Goal: Communication & Community: Connect with others

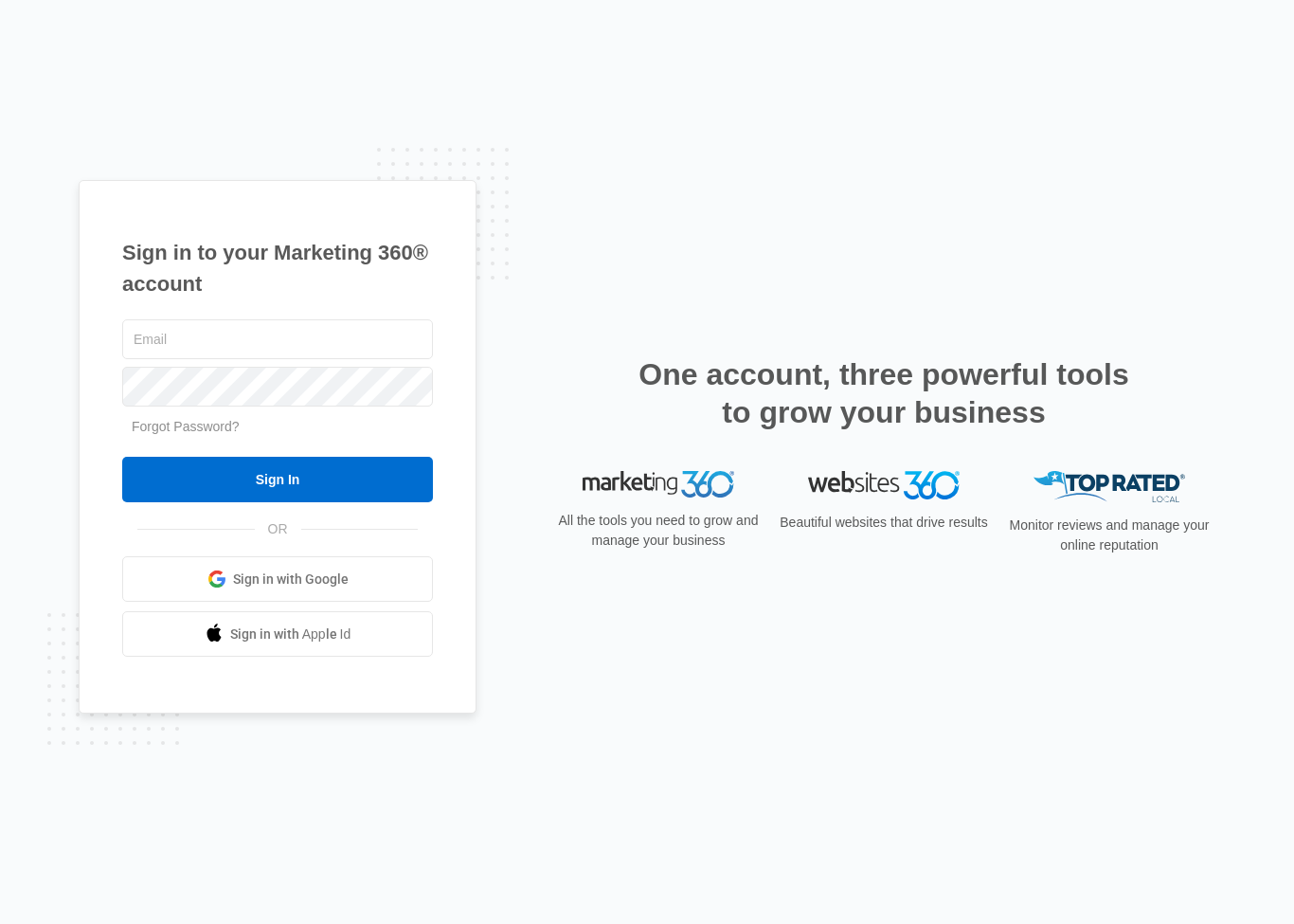
click at [377, 357] on input "text" at bounding box center [278, 339] width 311 height 40
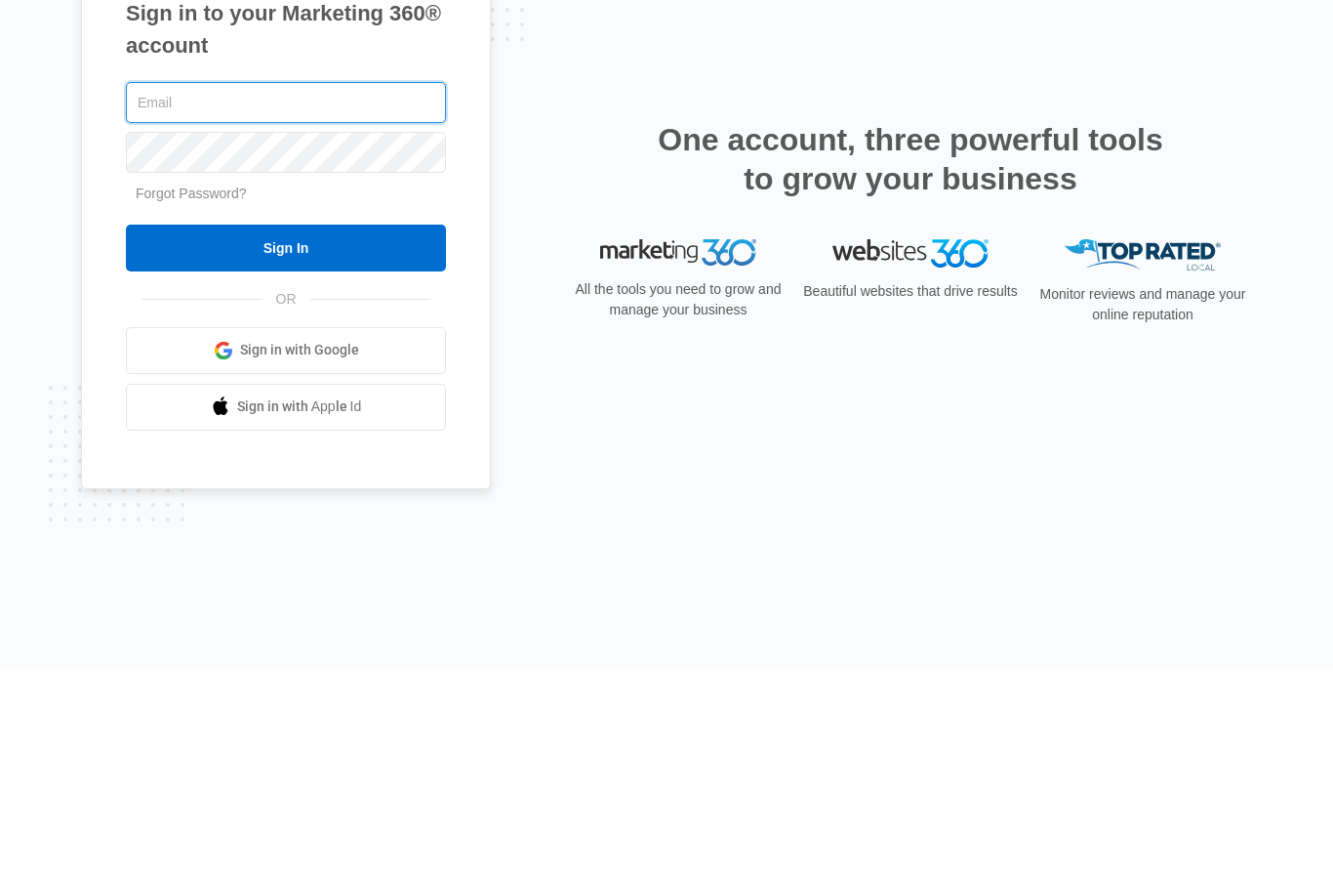
click at [342, 290] on input "text" at bounding box center [286, 310] width 320 height 41
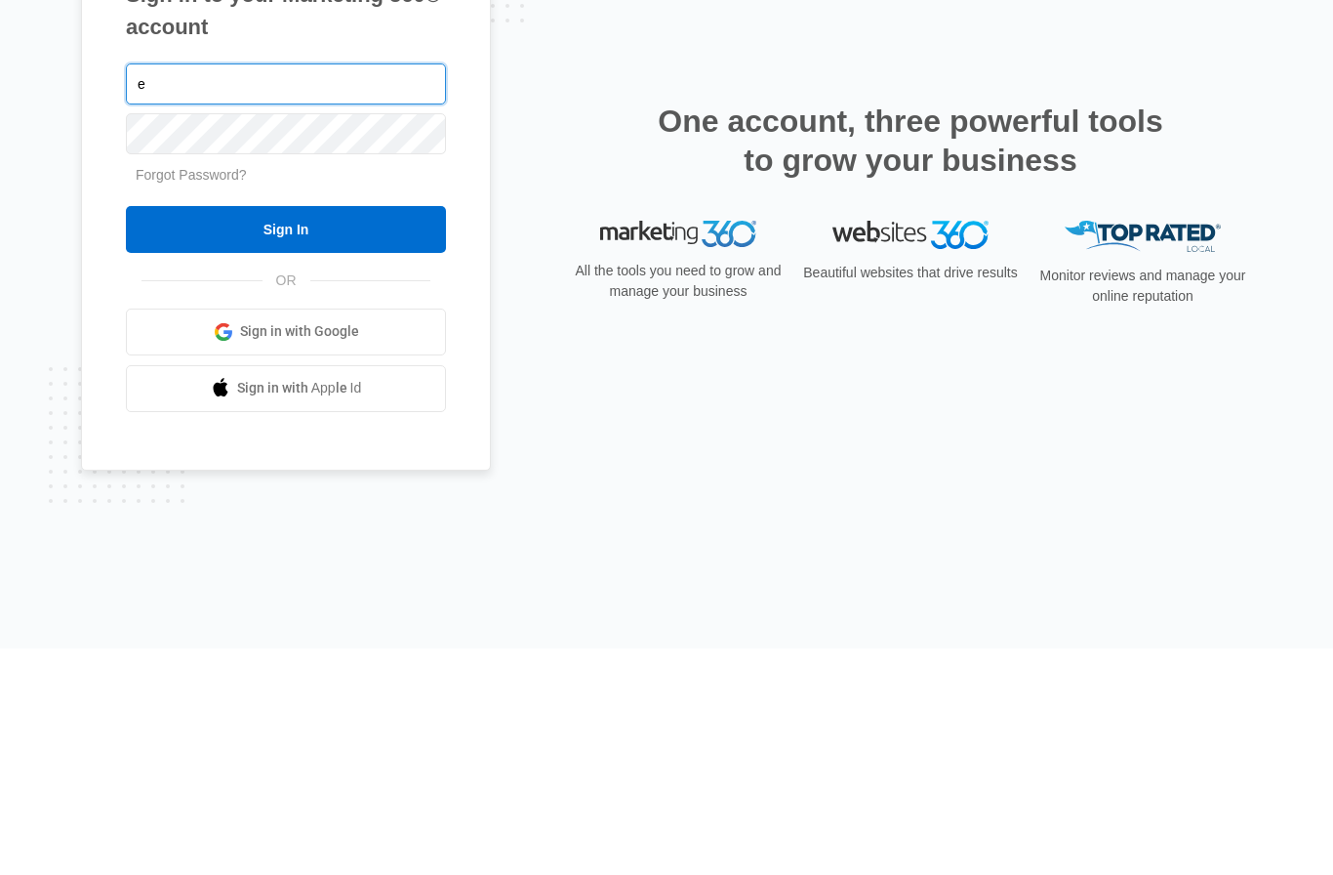
type input "e"
click at [350, 548] on span "Sign in with Google" at bounding box center [299, 558] width 119 height 20
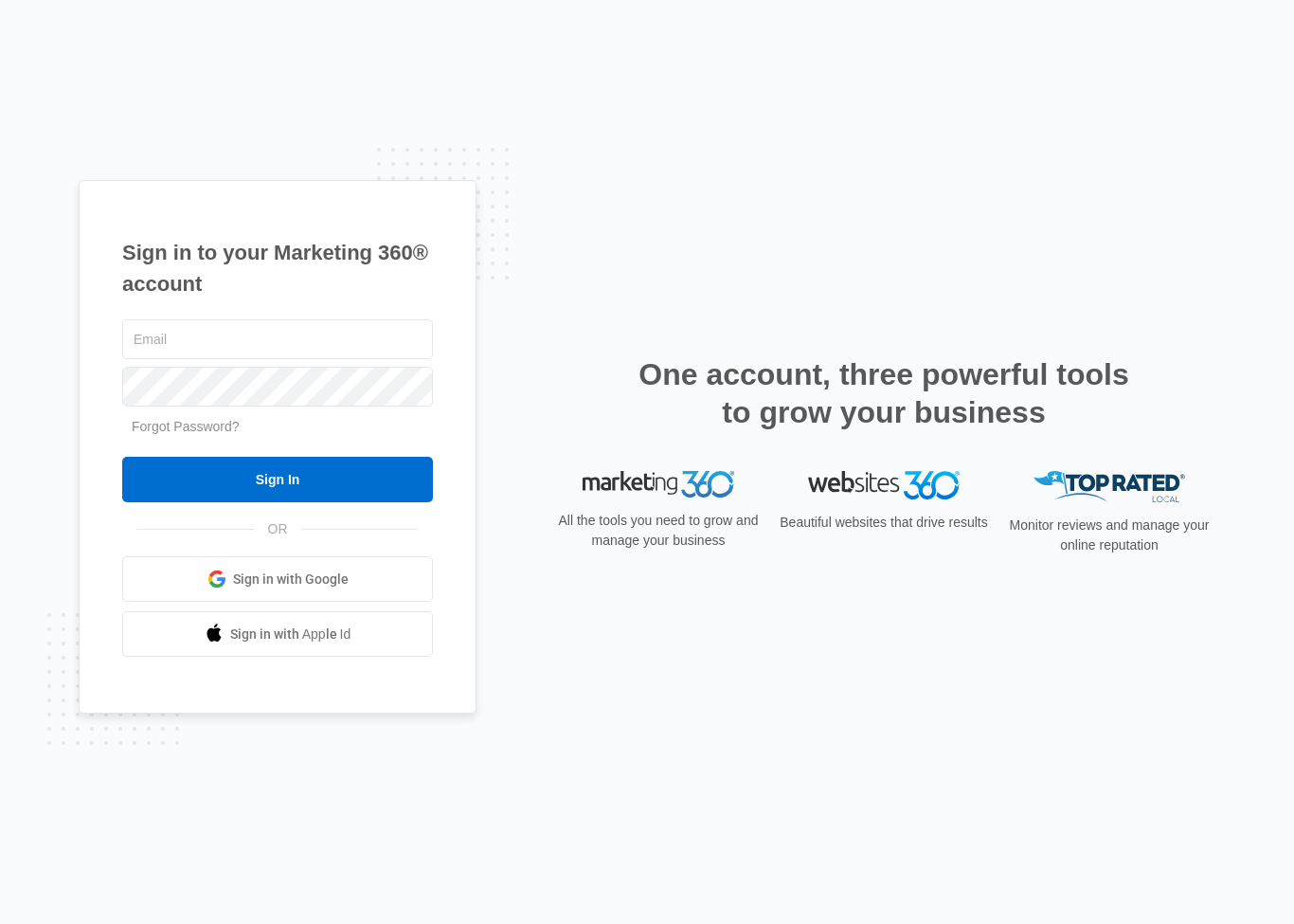
click at [346, 589] on span "Sign in with Google" at bounding box center [290, 579] width 116 height 19
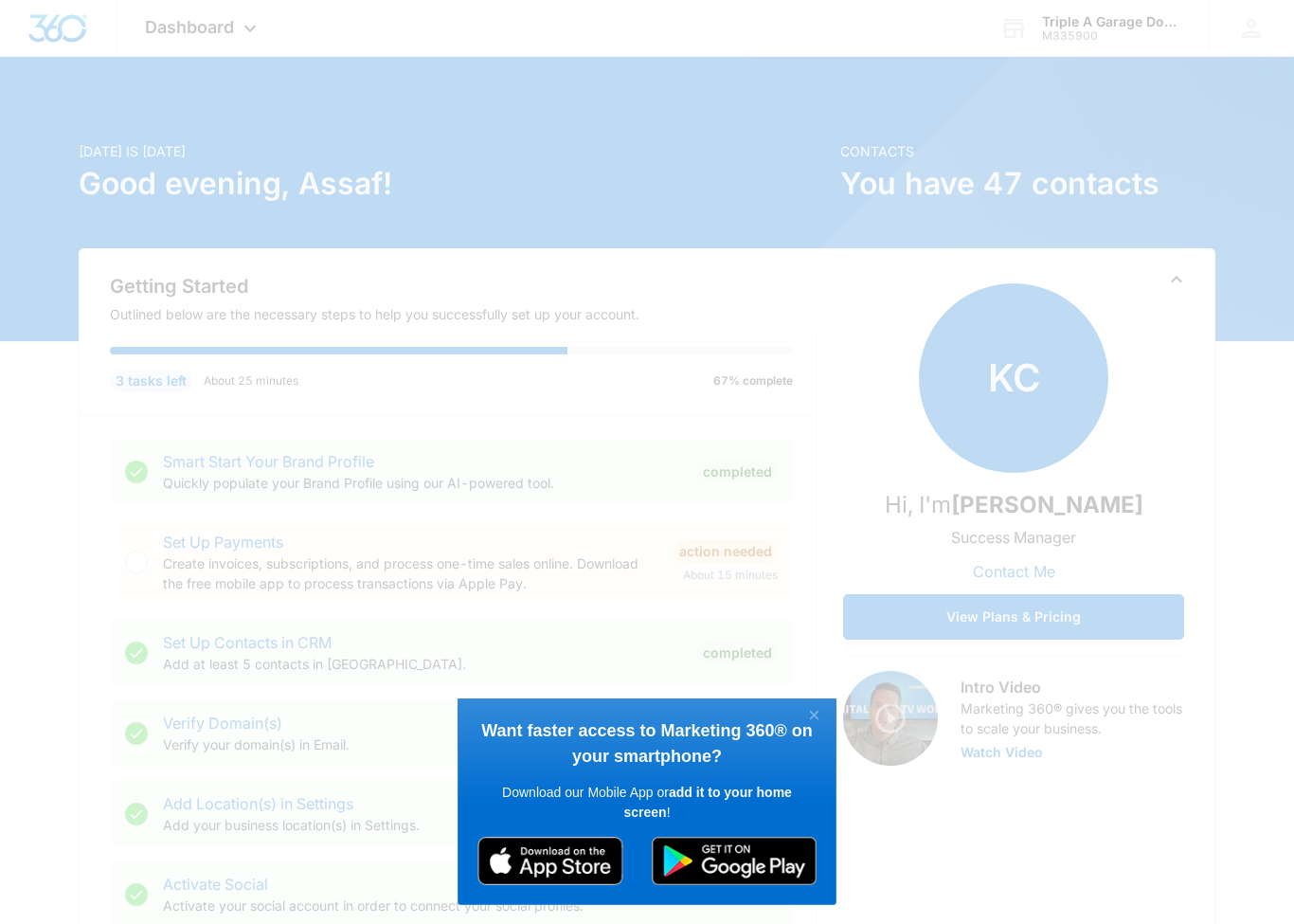
click at [1176, 714] on appcues "× Want faster access to Marketing 360® on your smartphone? Download our Mobile …" at bounding box center [647, 462] width 1294 height 924
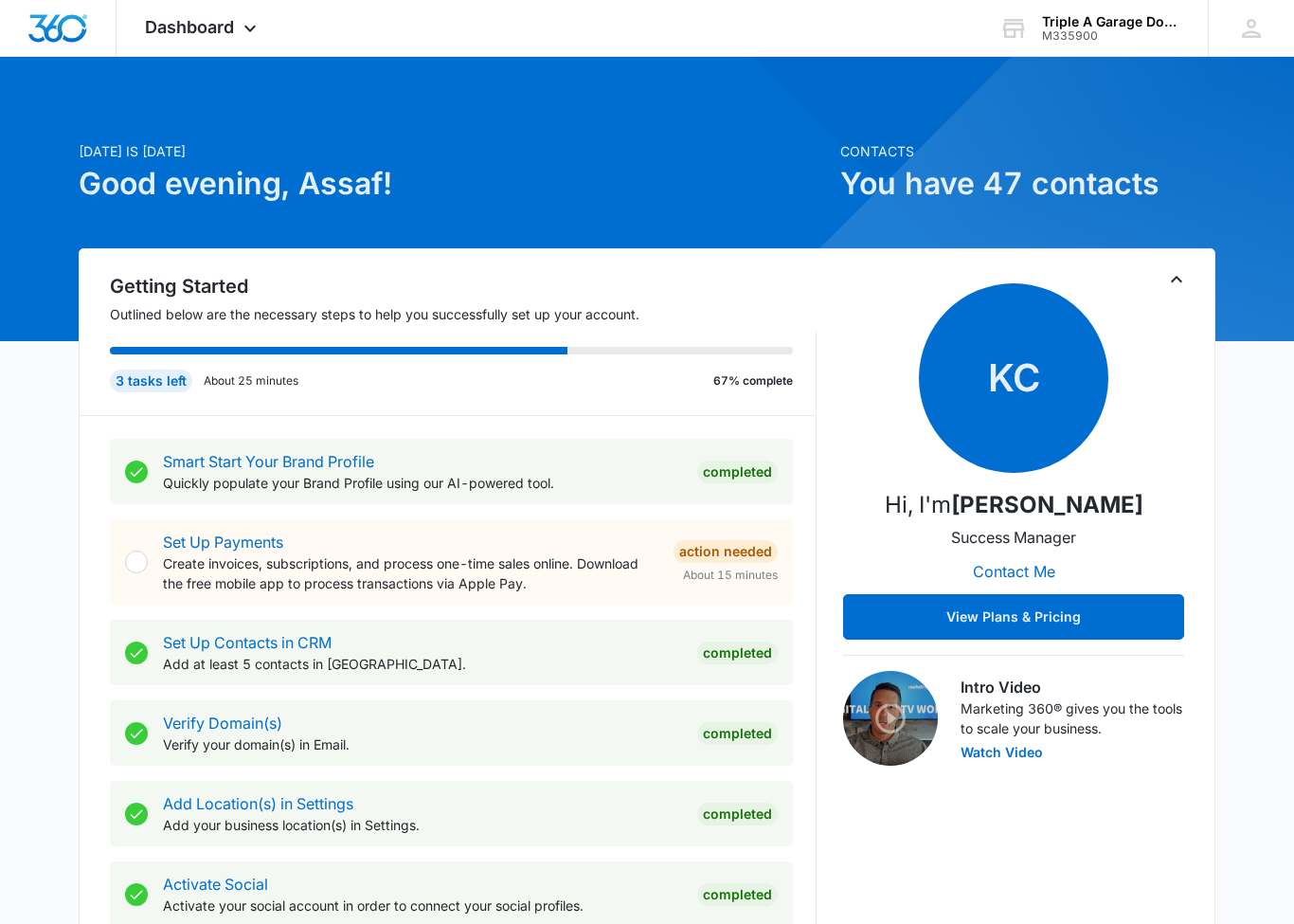
click at [1198, 699] on appcues "× Want faster access to Marketing 360® on your smartphone? Download our Mobile …" at bounding box center [647, 462] width 1294 height 924
click at [264, 55] on div "Dashboard Apps Reputation Websites Forms CRM Email Social Payments POS Content …" at bounding box center [203, 28] width 174 height 56
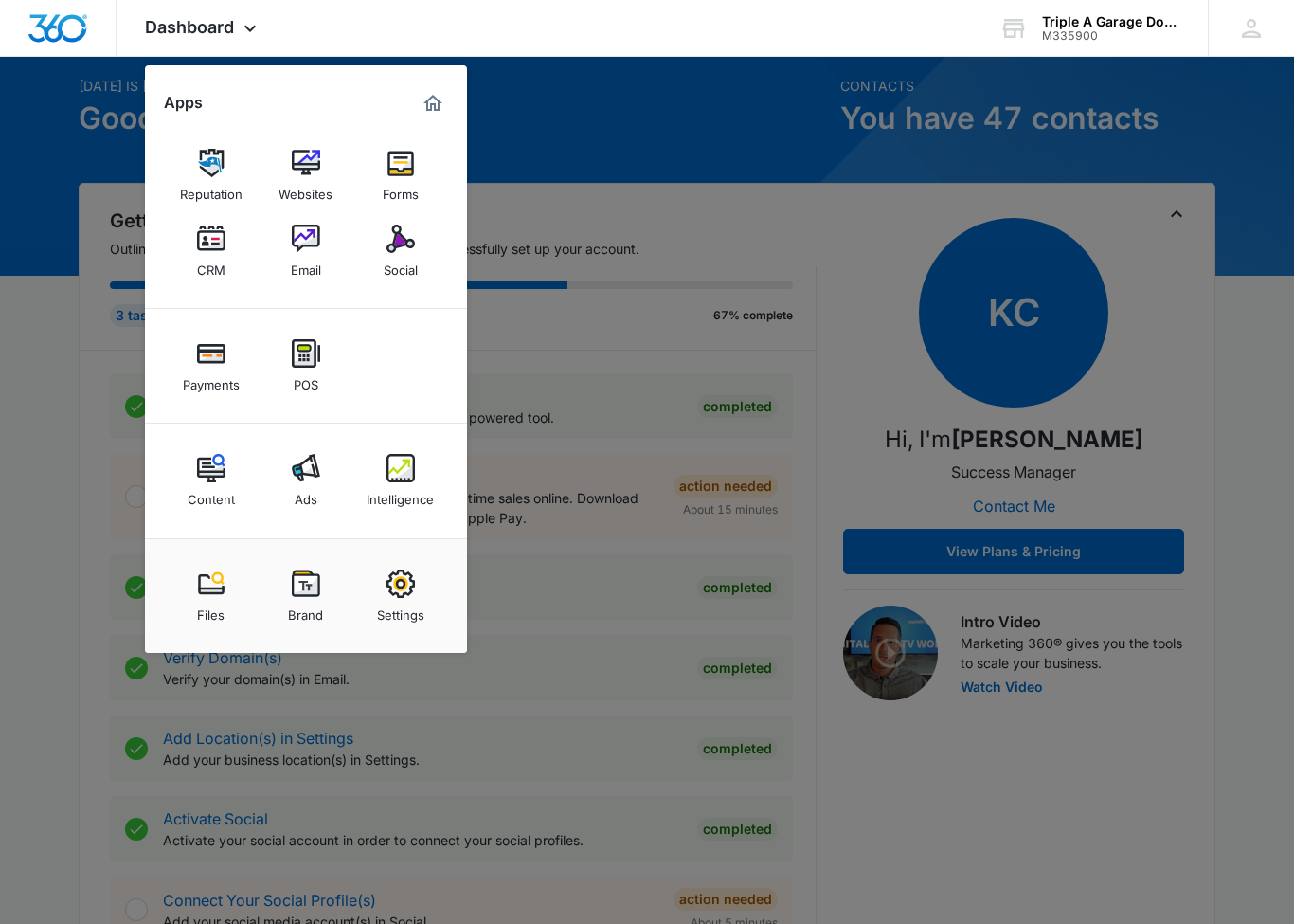
scroll to position [50, 0]
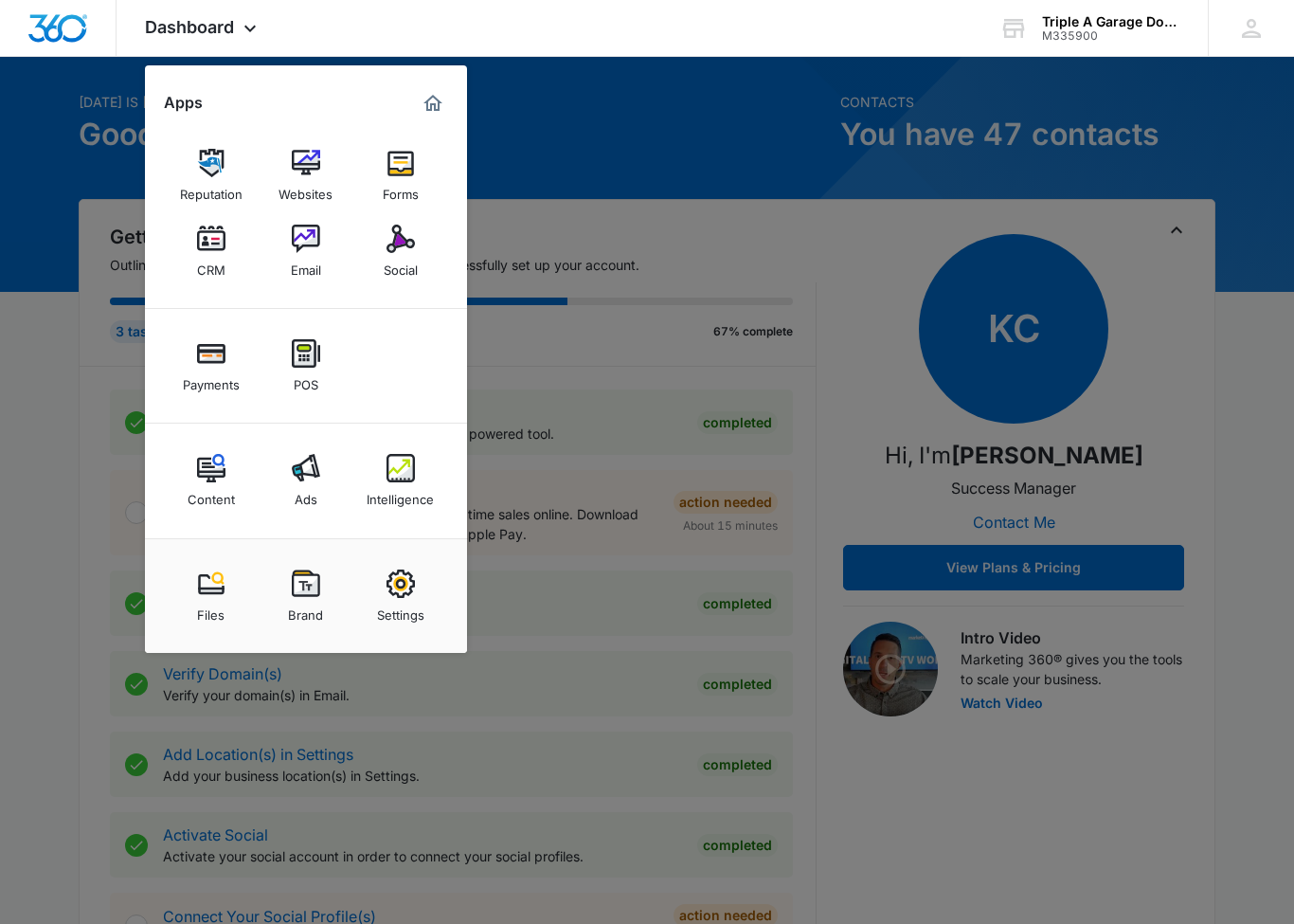
click at [403, 252] on img at bounding box center [400, 238] width 28 height 28
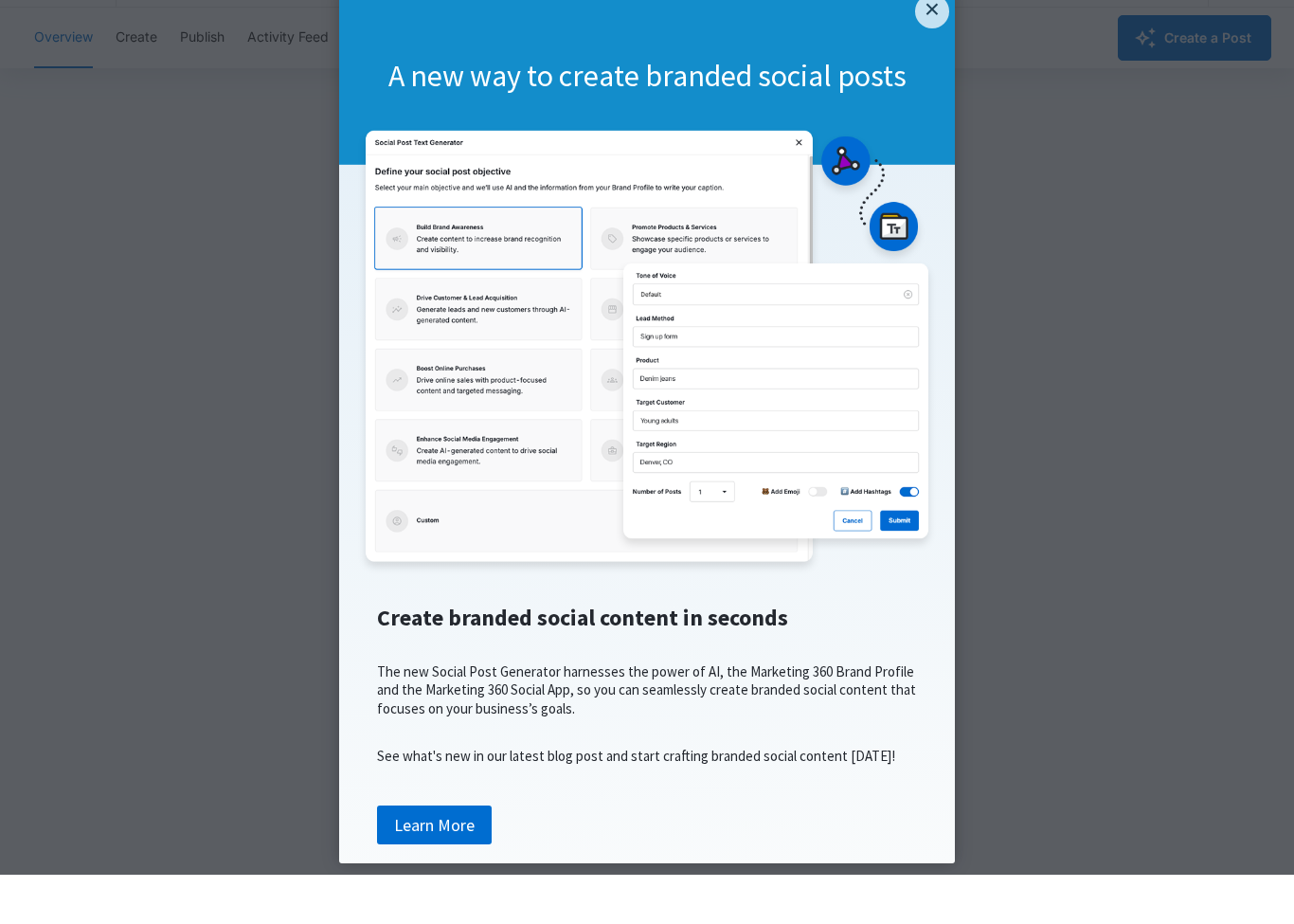
click at [953, 11] on div "A new way to create branded social posts" at bounding box center [647, 77] width 615 height 177
click at [938, 11] on link "×" at bounding box center [932, 11] width 34 height 34
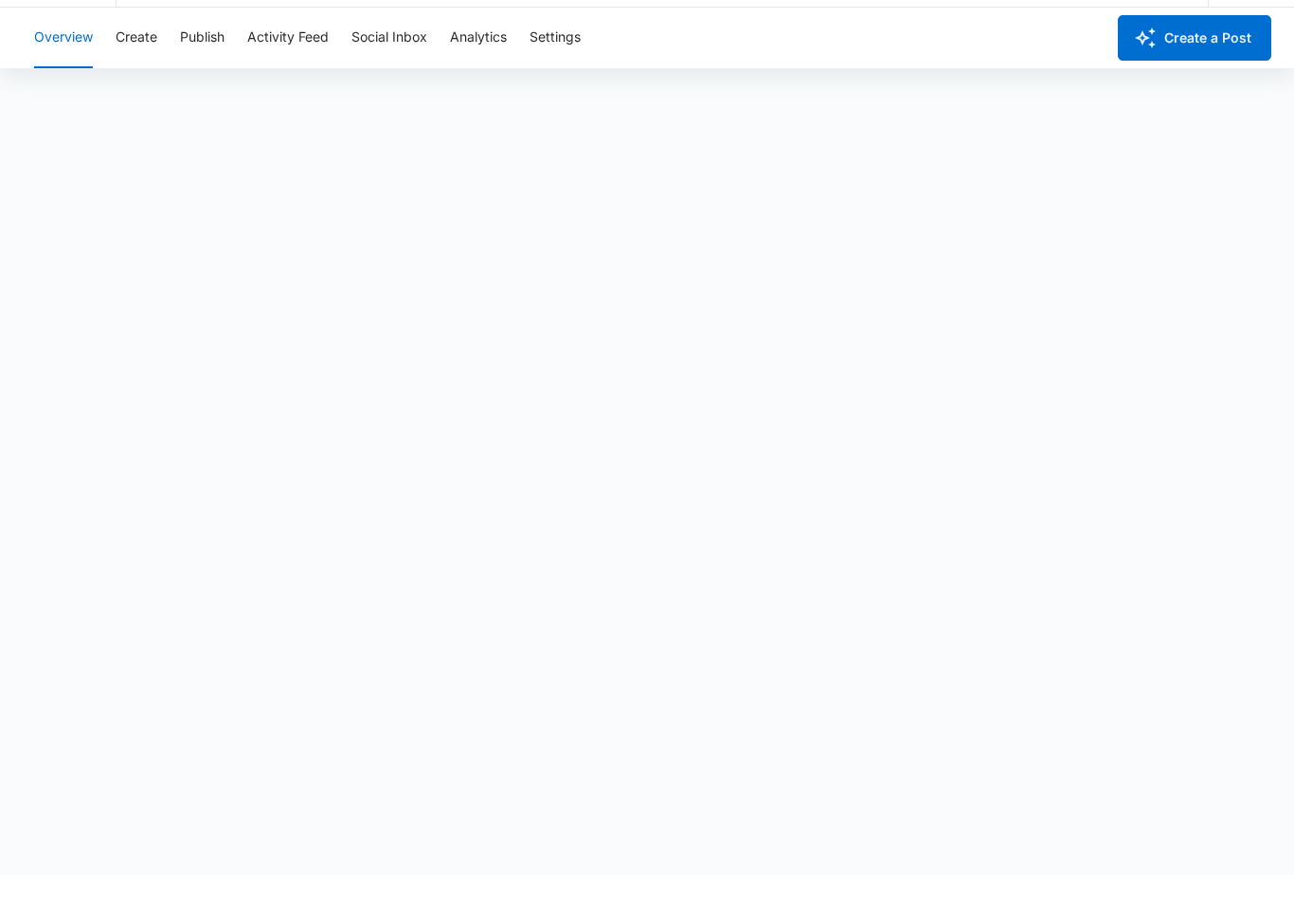
click at [142, 57] on button "Create" at bounding box center [136, 87] width 42 height 60
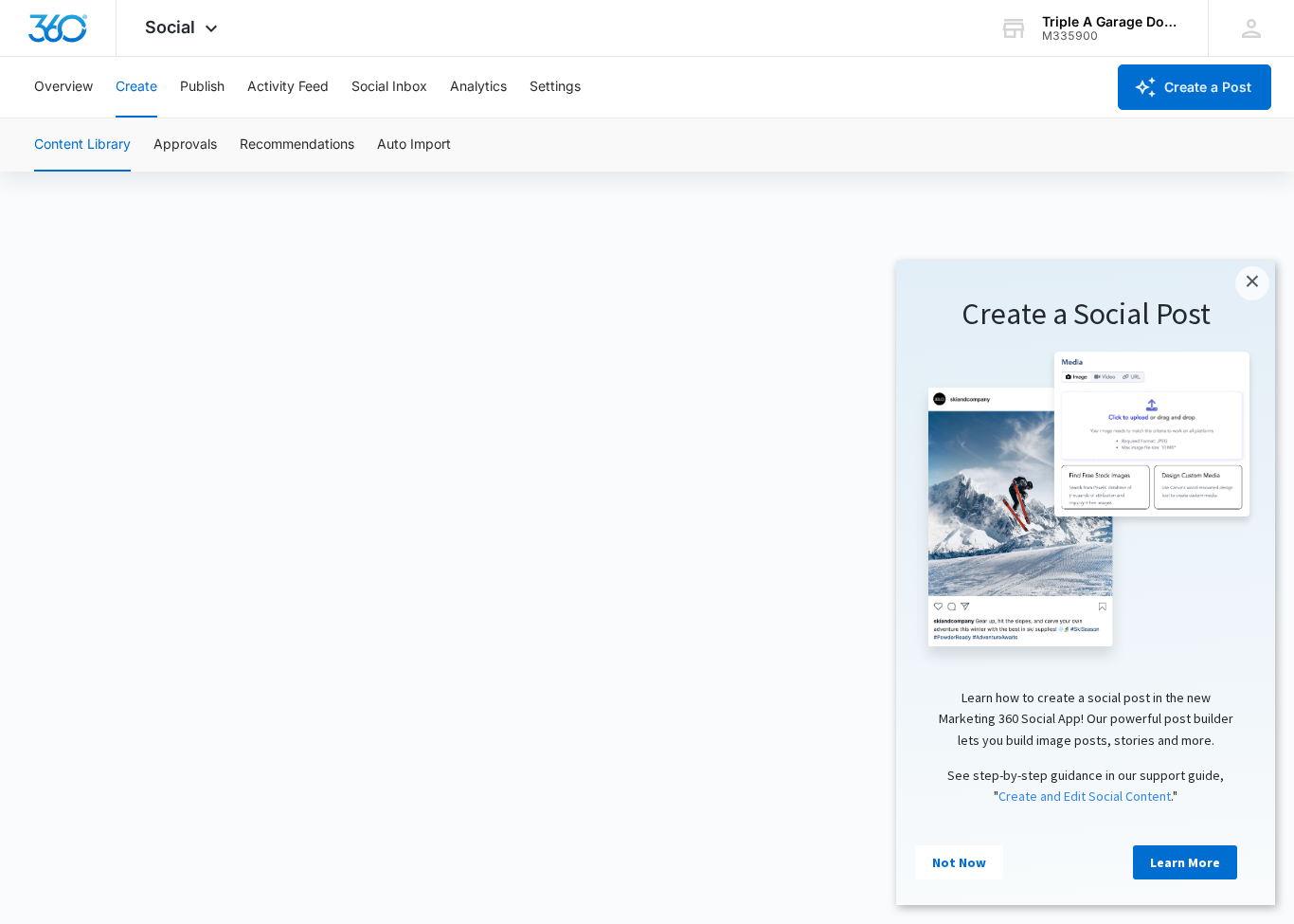
click at [1264, 282] on link "×" at bounding box center [1252, 282] width 34 height 34
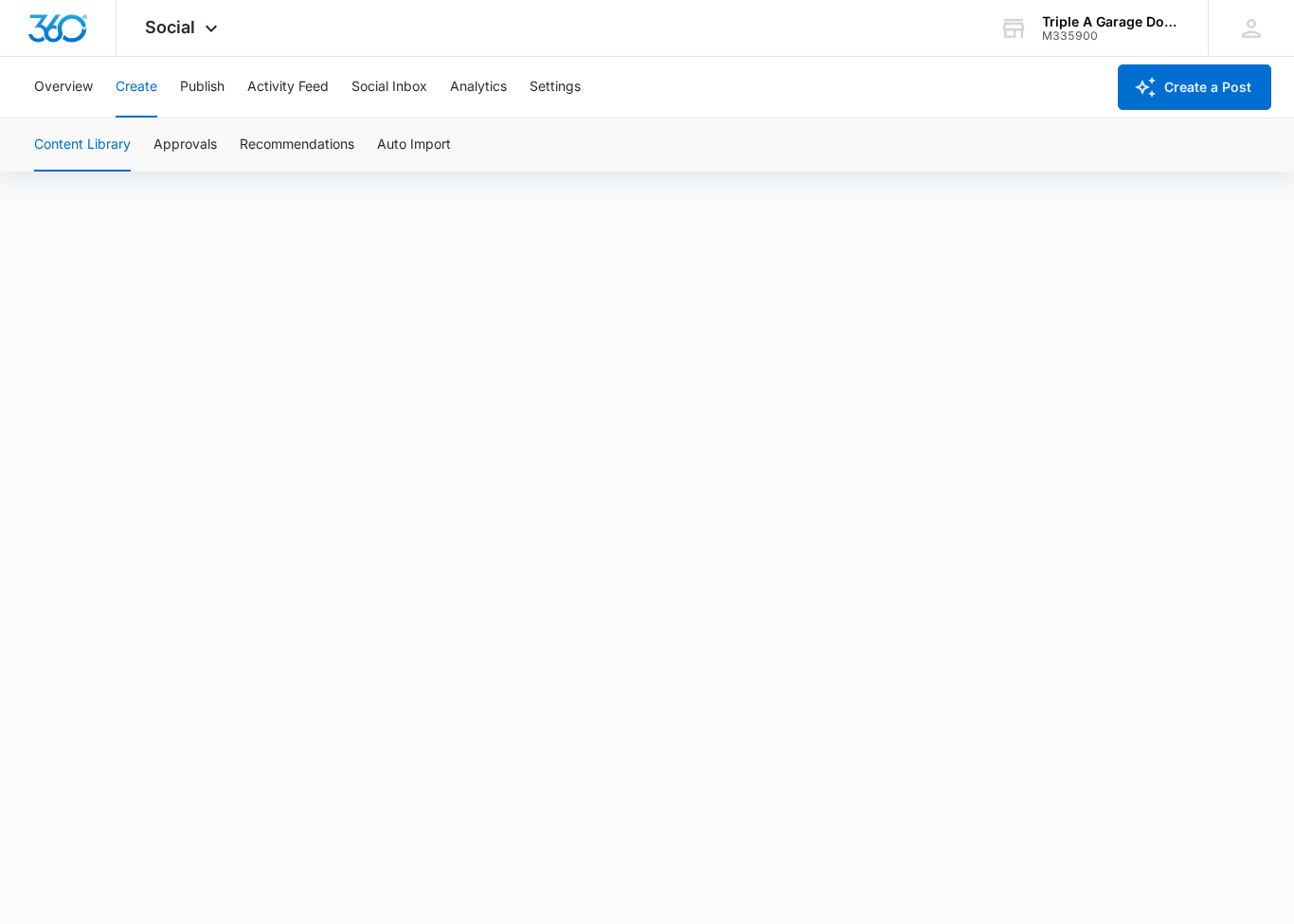
click at [213, 90] on button "Publish" at bounding box center [202, 87] width 45 height 60
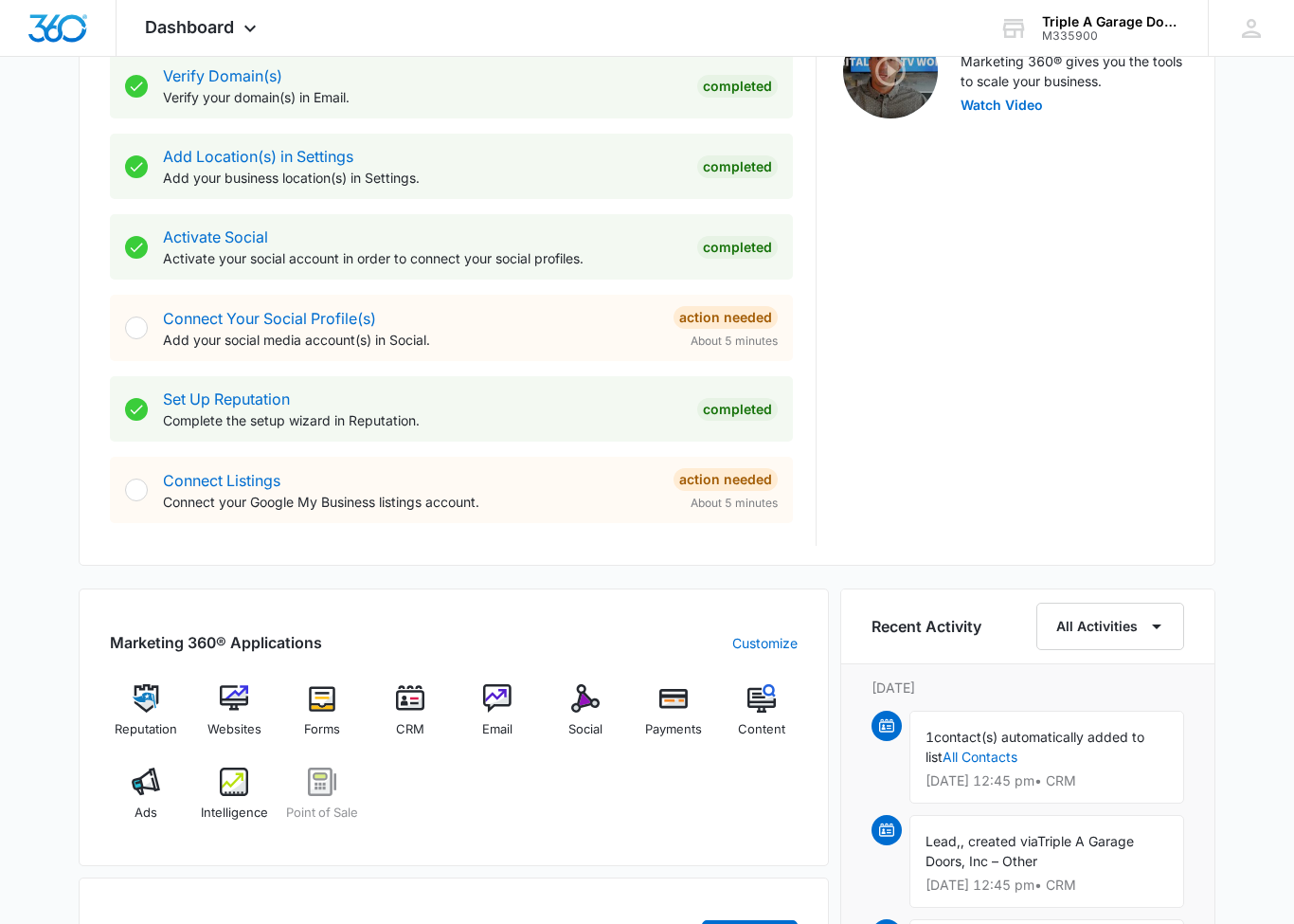
scroll to position [610, 0]
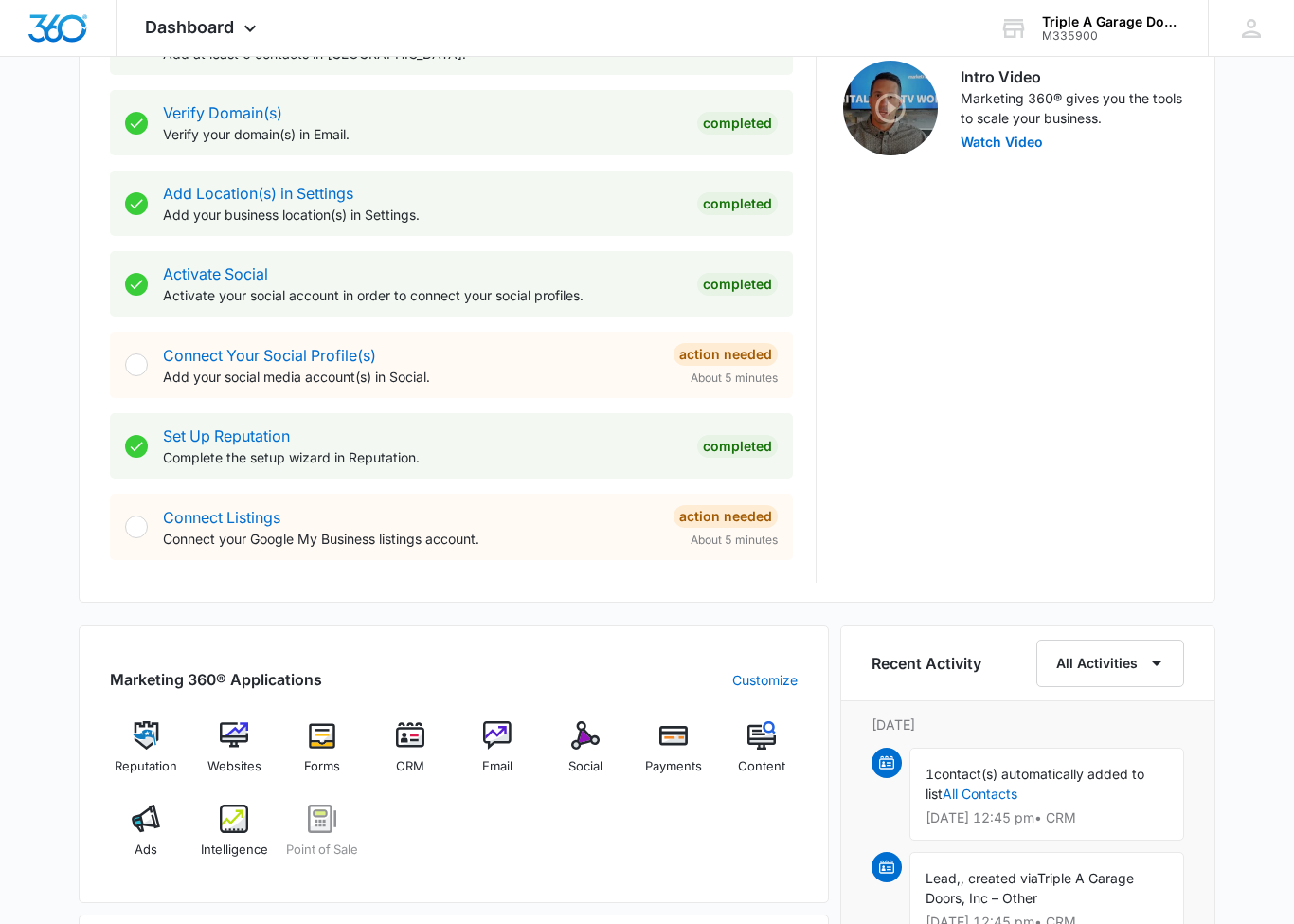
click at [157, 355] on div "Connect Your Social Profile(s) Add your social media account(s) in Social. Acti…" at bounding box center [451, 365] width 683 height 66
click at [140, 376] on div "Connect Your Social Profile(s) Add your social media account(s) in Social. Acti…" at bounding box center [451, 365] width 683 height 66
click at [241, 358] on link "Connect Your Social Profile(s)" at bounding box center [270, 355] width 214 height 19
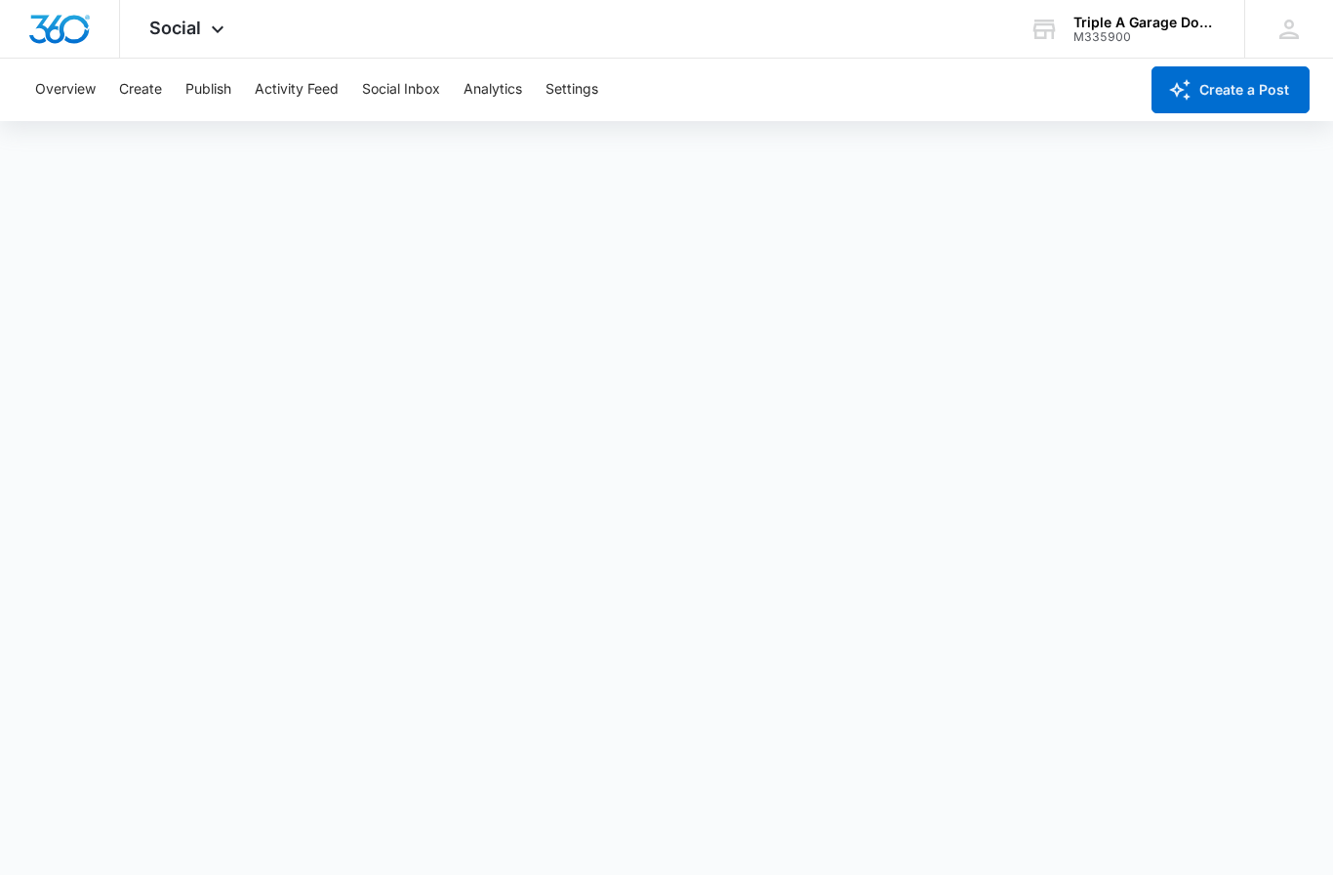
click at [1139, 26] on div "Triple A Garage Doors, Inc" at bounding box center [1145, 23] width 142 height 16
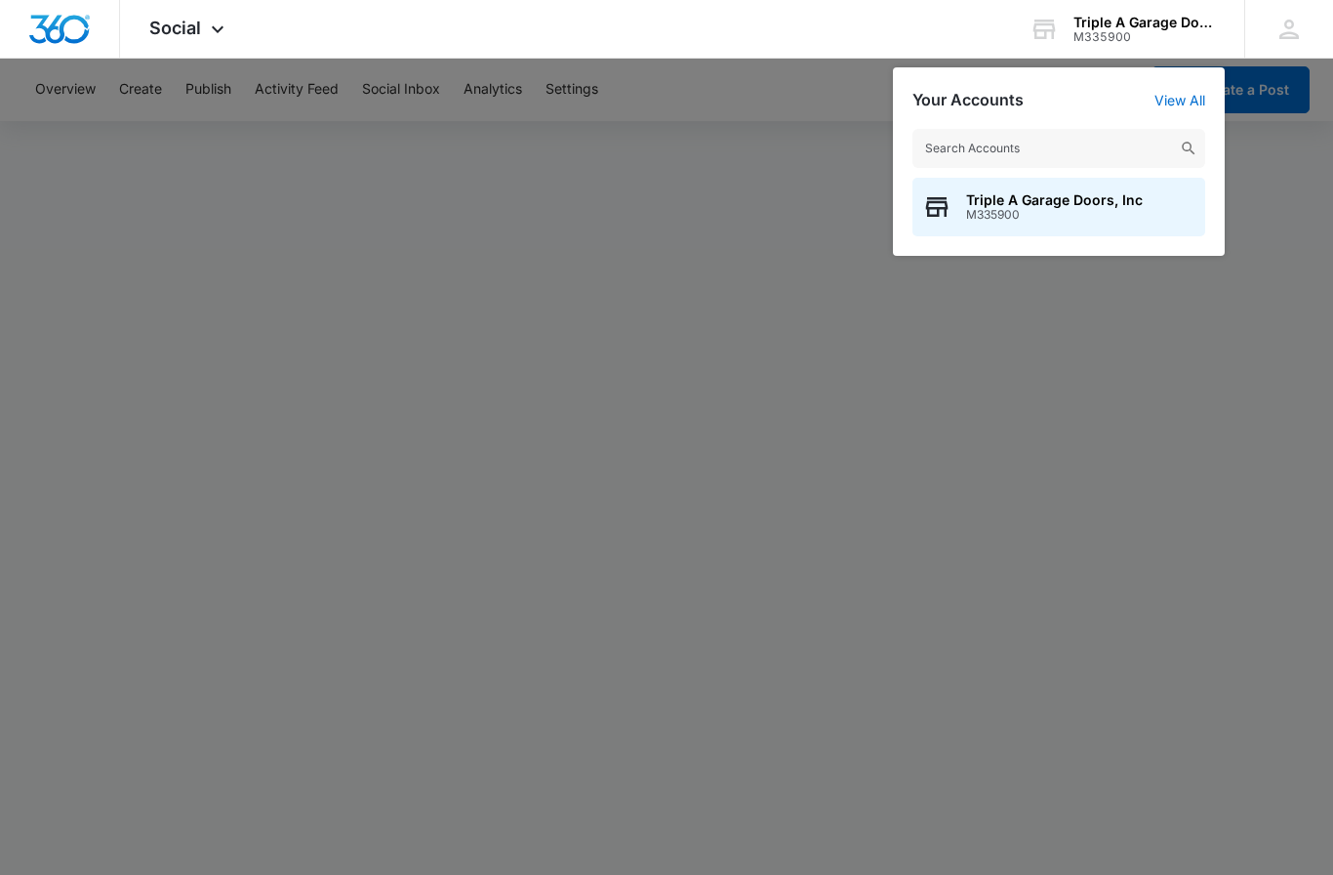
click at [1188, 97] on link "View All" at bounding box center [1180, 100] width 51 height 17
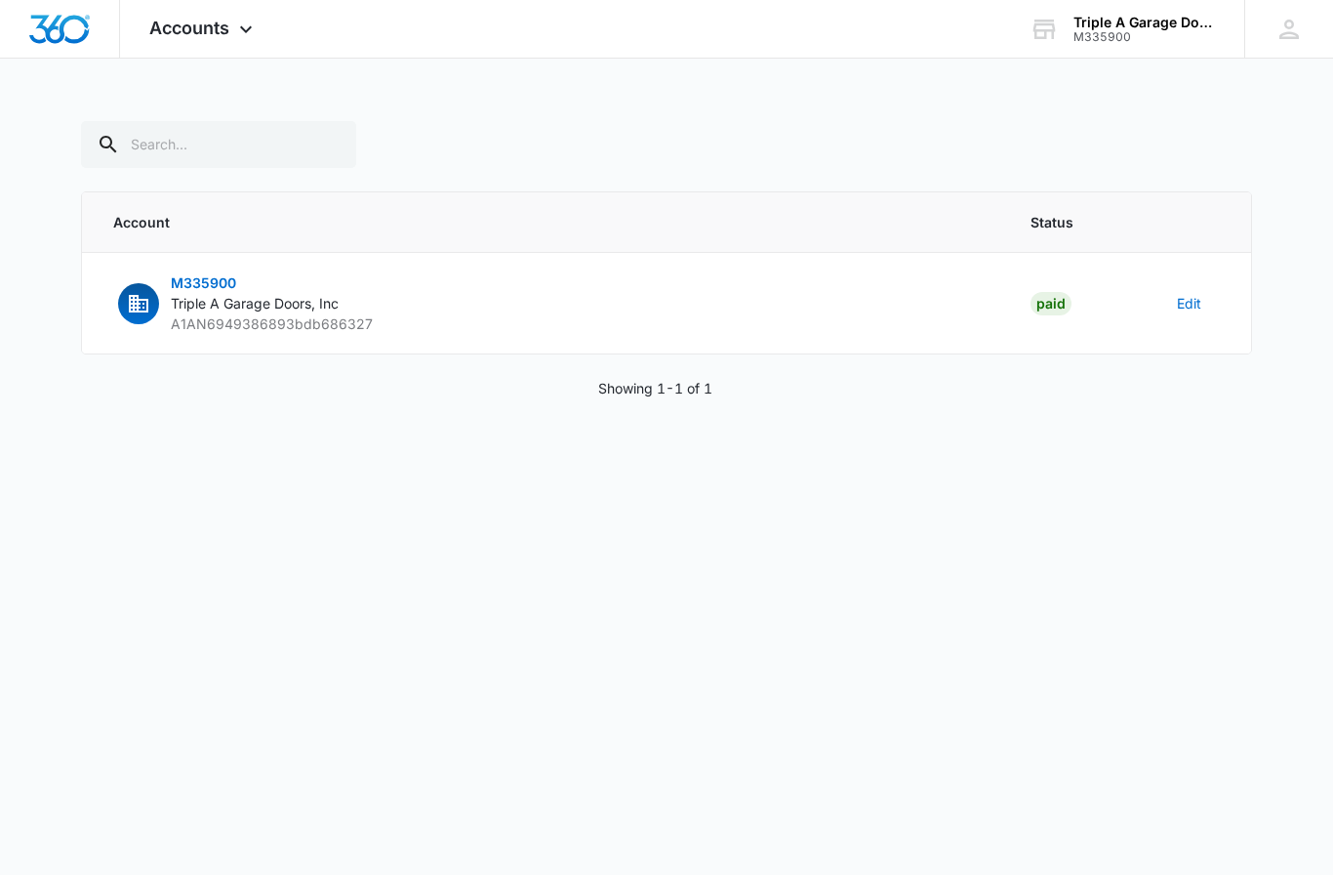
click at [471, 300] on td "M335900 Triple A Garage Doors, Inc A1AN6949386893bdb686327" at bounding box center [544, 304] width 925 height 102
click at [233, 312] on p "M335900 Triple A Garage Doors, Inc A1AN6949386893bdb686327" at bounding box center [272, 302] width 202 height 61
click at [207, 292] on p "M335900 Triple A Garage Doors, Inc A1AN6949386893bdb686327" at bounding box center [272, 302] width 202 height 61
click at [206, 292] on p "M335900 Triple A Garage Doors, Inc A1AN6949386893bdb686327" at bounding box center [272, 302] width 202 height 61
click at [361, 346] on td "M335900 Triple A Garage Doors, Inc A1AN6949386893bdb686327" at bounding box center [544, 304] width 925 height 102
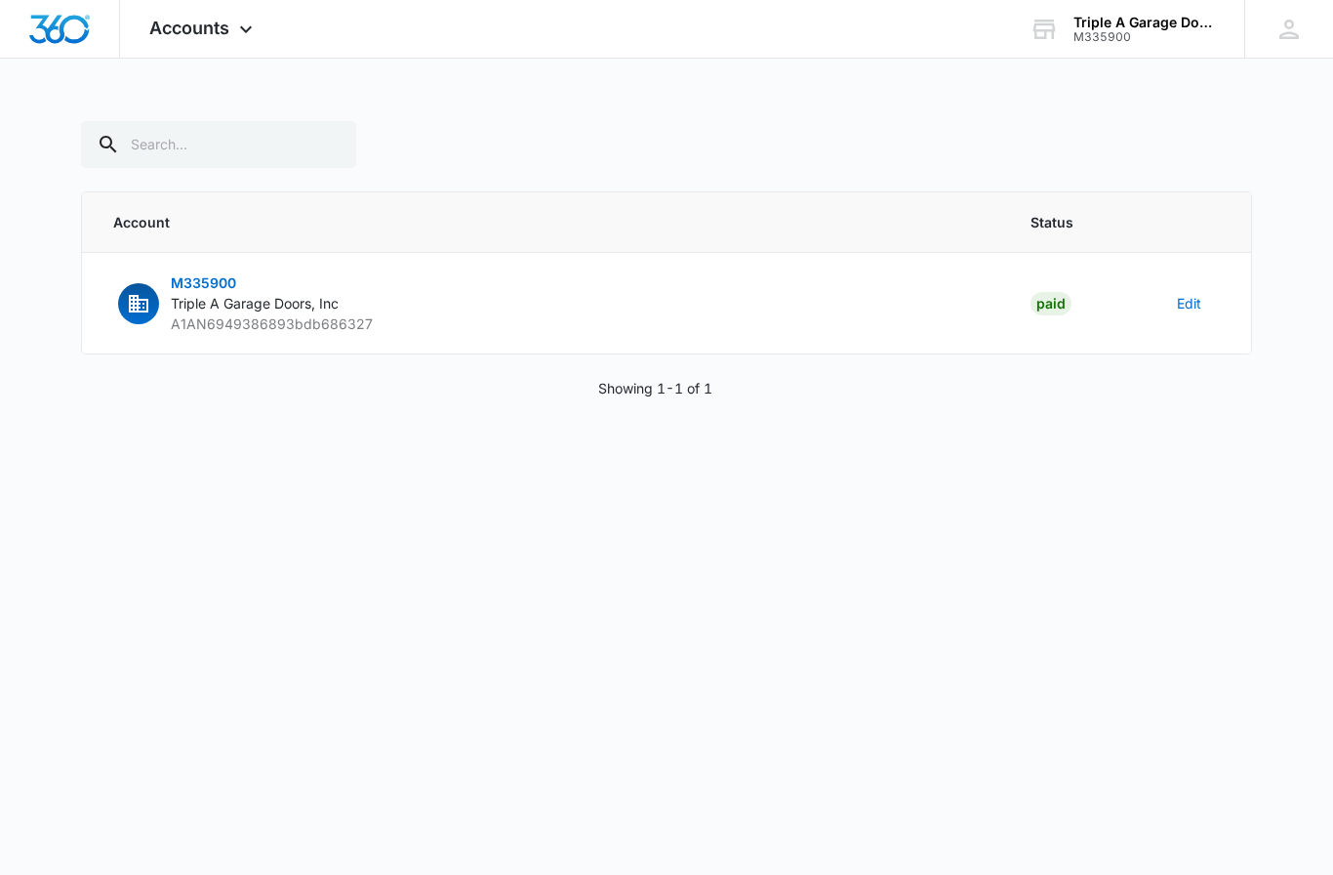
click at [285, 332] on p "M335900 Triple A Garage Doors, Inc A1AN6949386893bdb686327" at bounding box center [272, 302] width 202 height 61
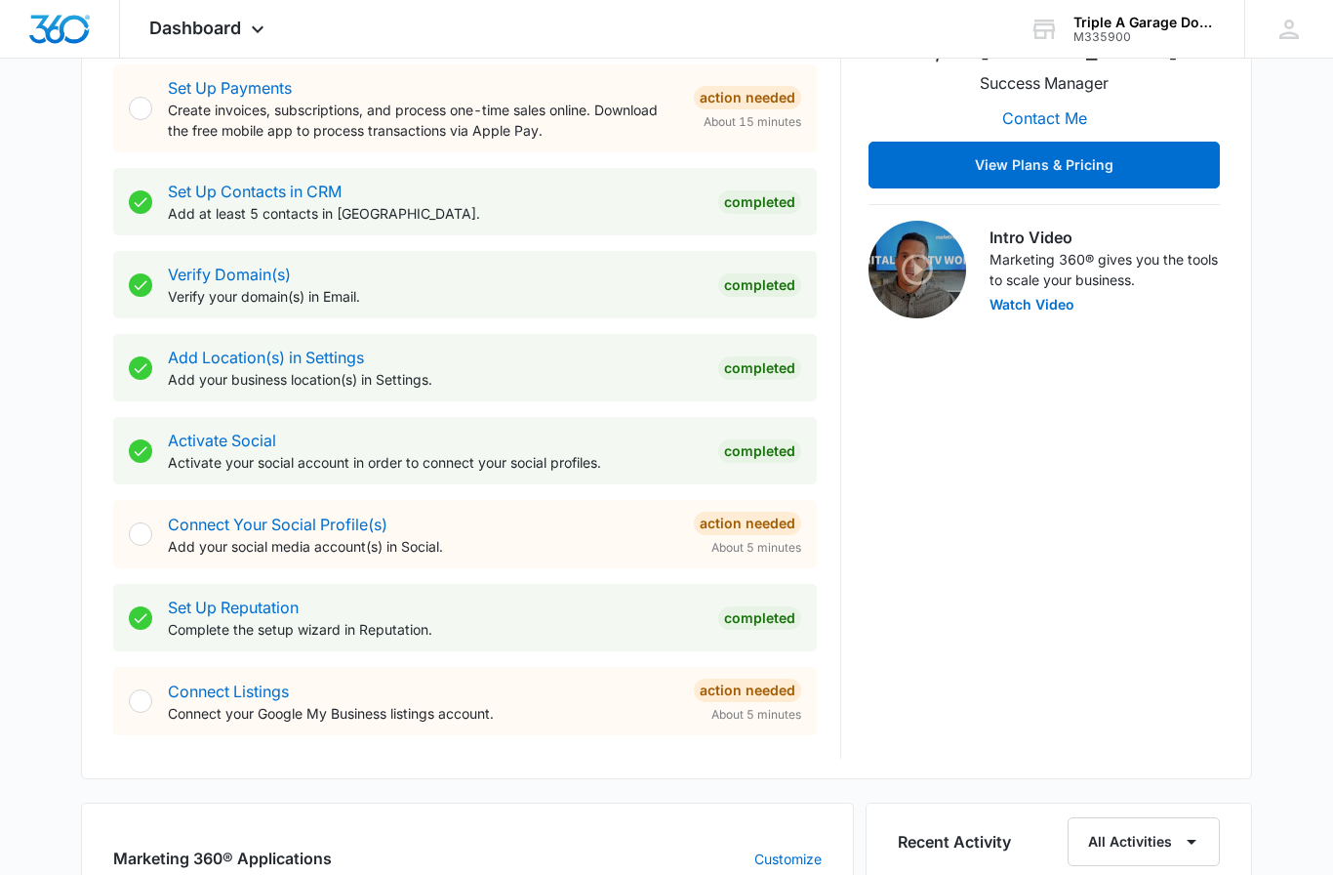
scroll to position [469, 0]
click at [386, 516] on link "Connect Your Social Profile(s)" at bounding box center [278, 525] width 220 height 20
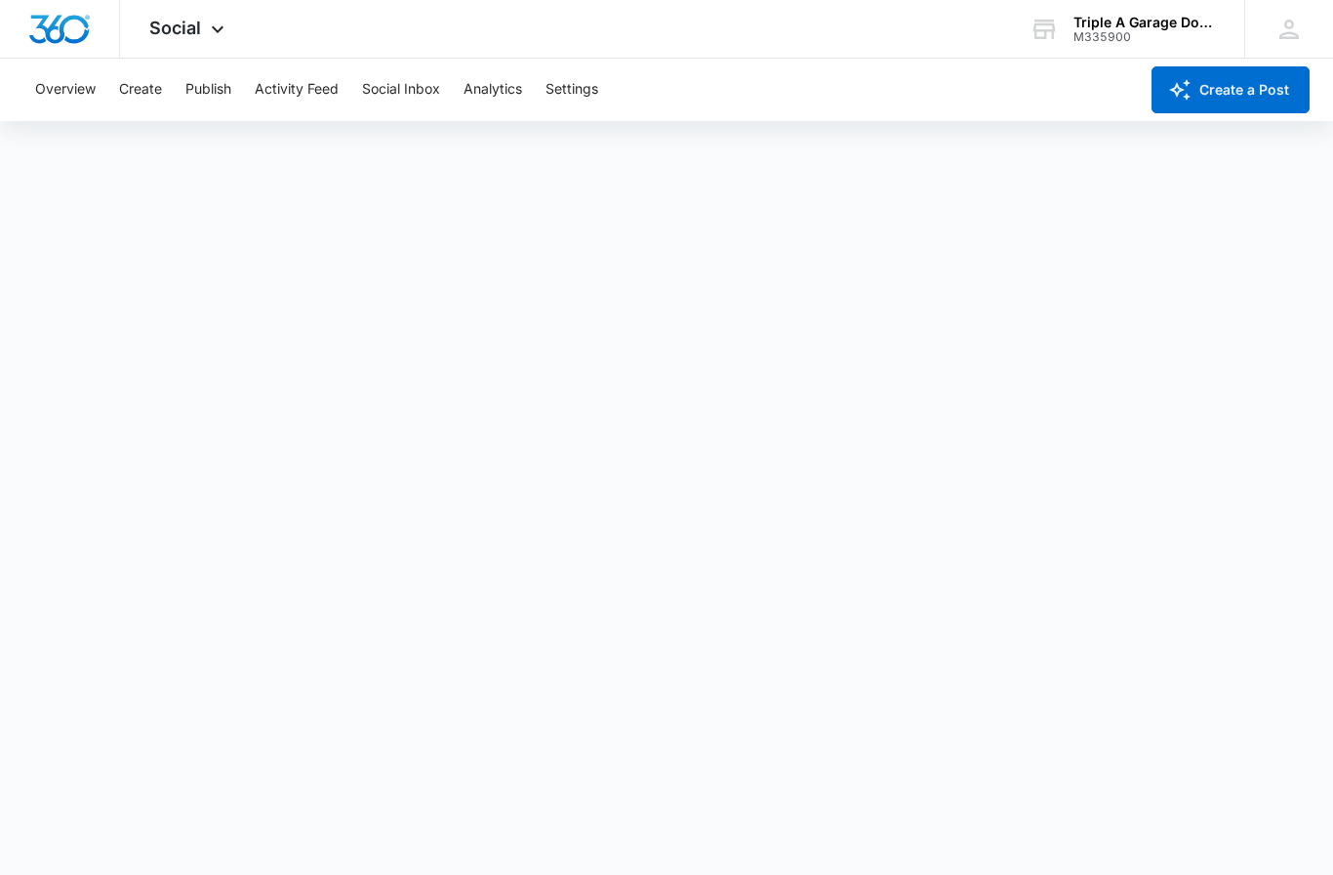
scroll to position [39, 0]
